Goal: Information Seeking & Learning: Learn about a topic

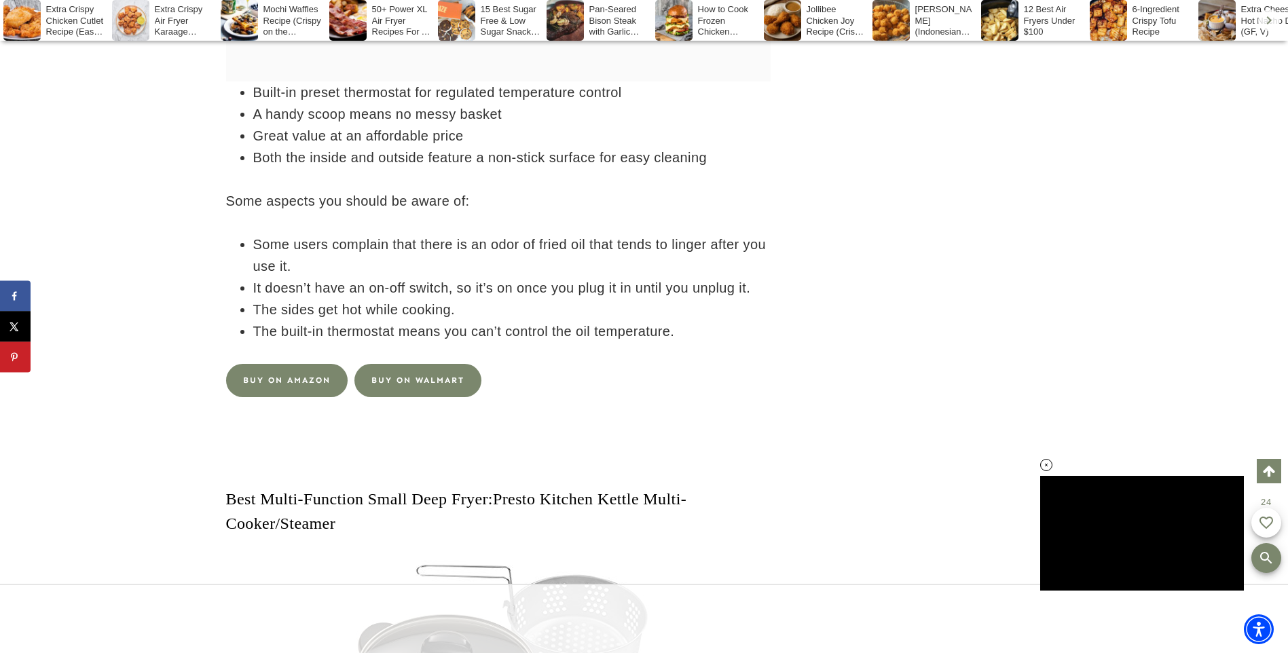
scroll to position [5357, 0]
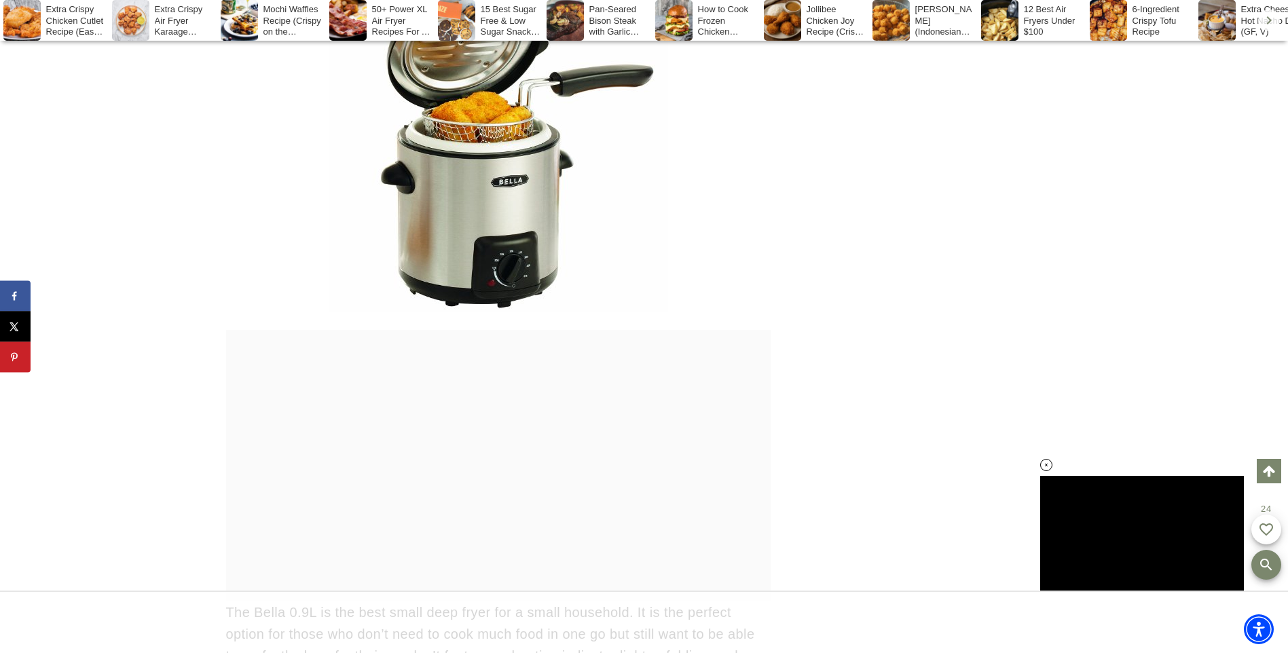
scroll to position [6987, 0]
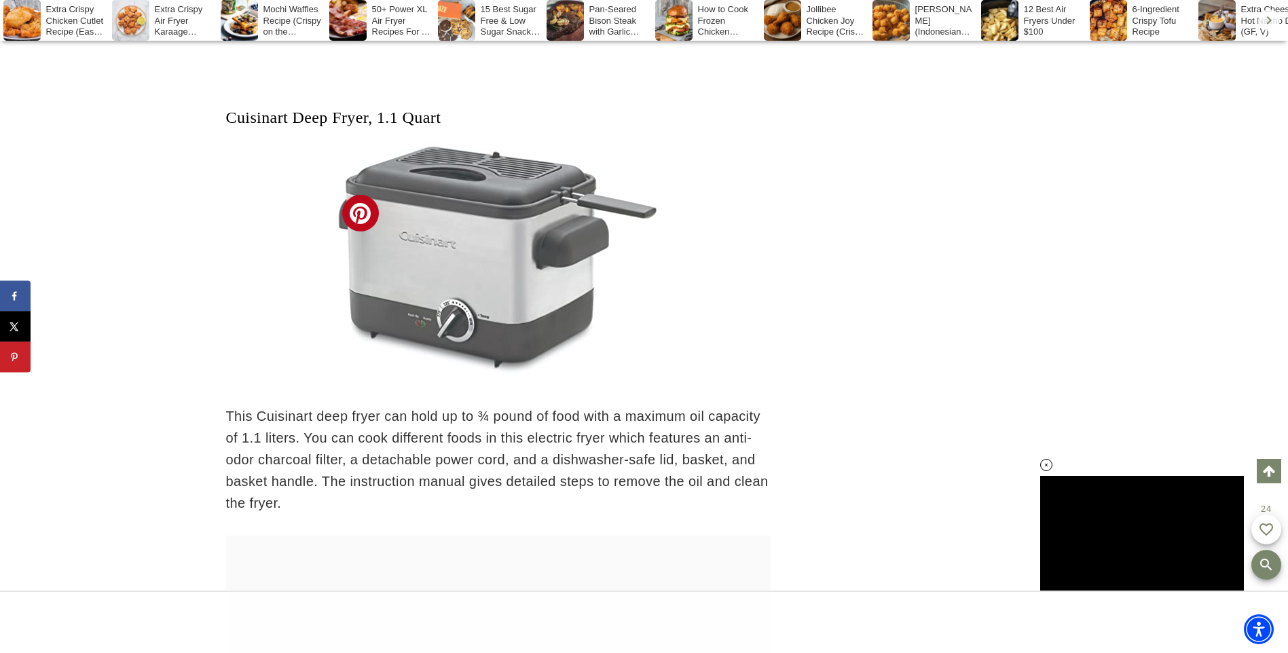
click at [471, 308] on img at bounding box center [499, 262] width 340 height 249
